Goal: Navigation & Orientation: Find specific page/section

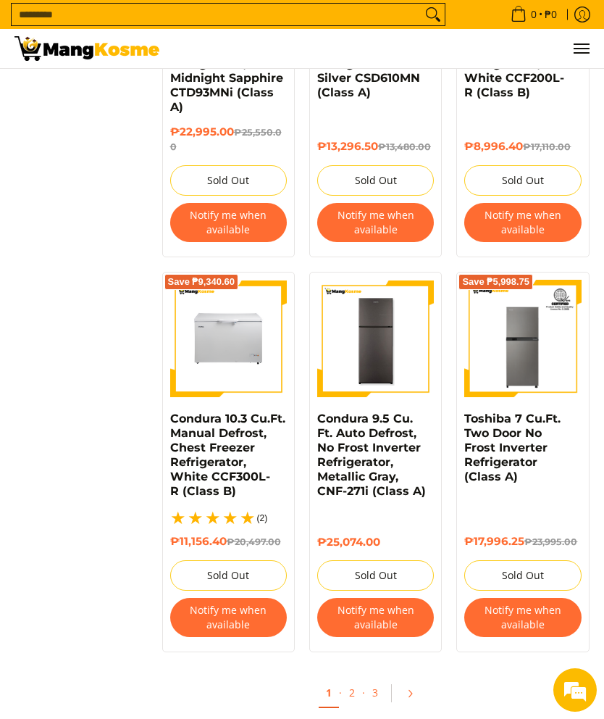
scroll to position [2711, 0]
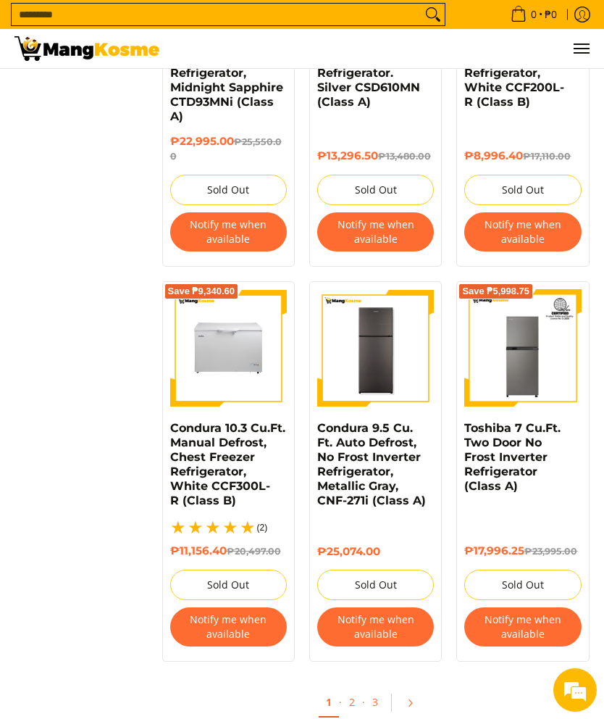
click at [365, 704] on link "3" at bounding box center [375, 702] width 20 height 28
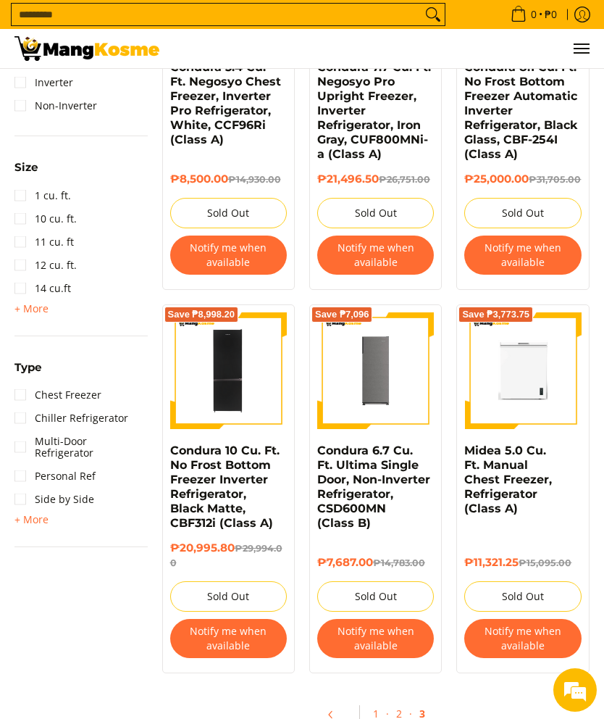
scroll to position [714, 0]
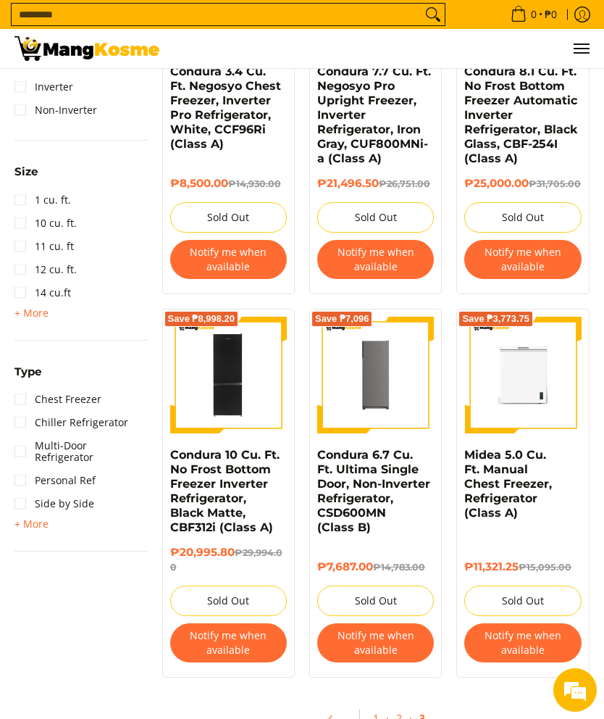
click at [404, 718] on link "2" at bounding box center [399, 718] width 20 height 28
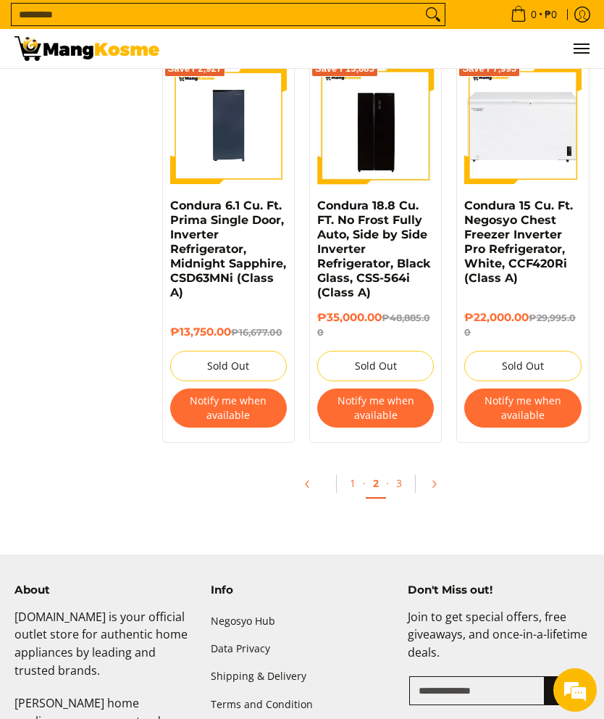
scroll to position [2866, 0]
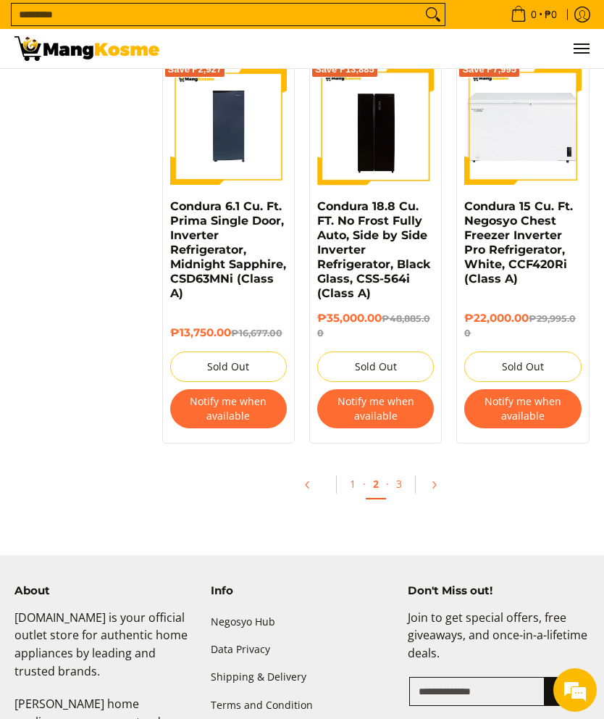
click at [404, 498] on link "3" at bounding box center [399, 484] width 20 height 28
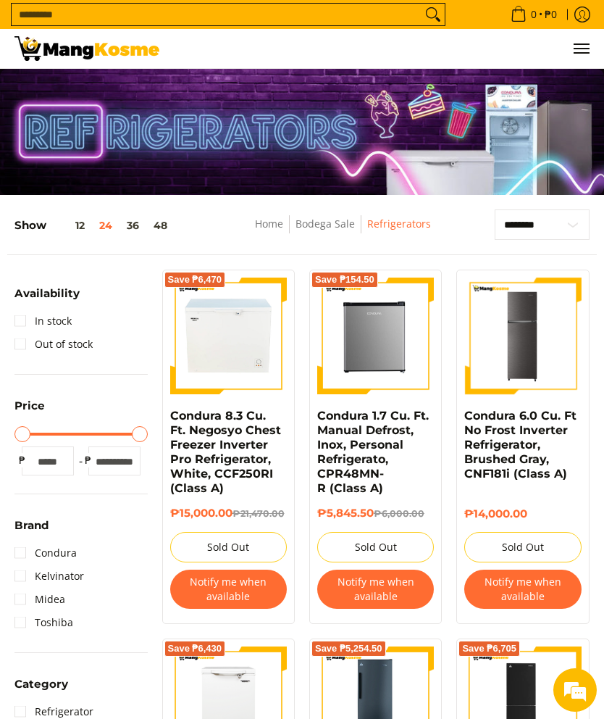
click at [380, 9] on input "Search..." at bounding box center [217, 15] width 410 height 22
click at [63, 318] on link "In stock" at bounding box center [42, 320] width 57 height 23
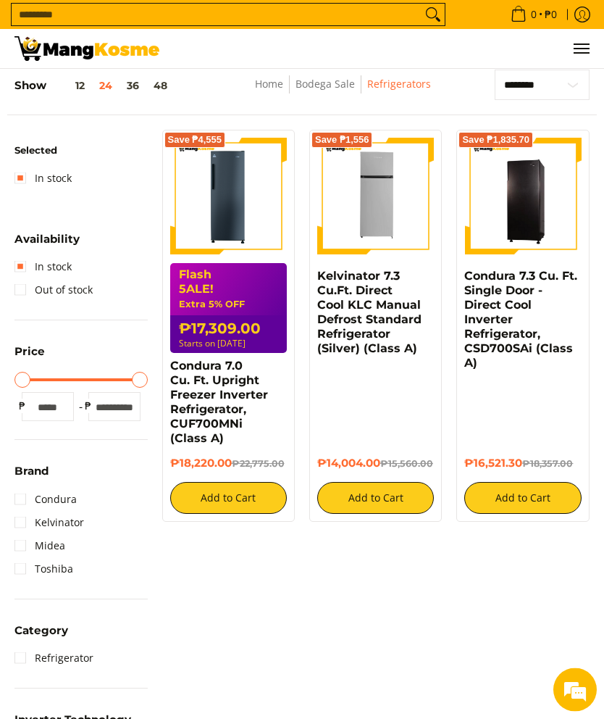
scroll to position [140, 0]
